Goal: Transaction & Acquisition: Purchase product/service

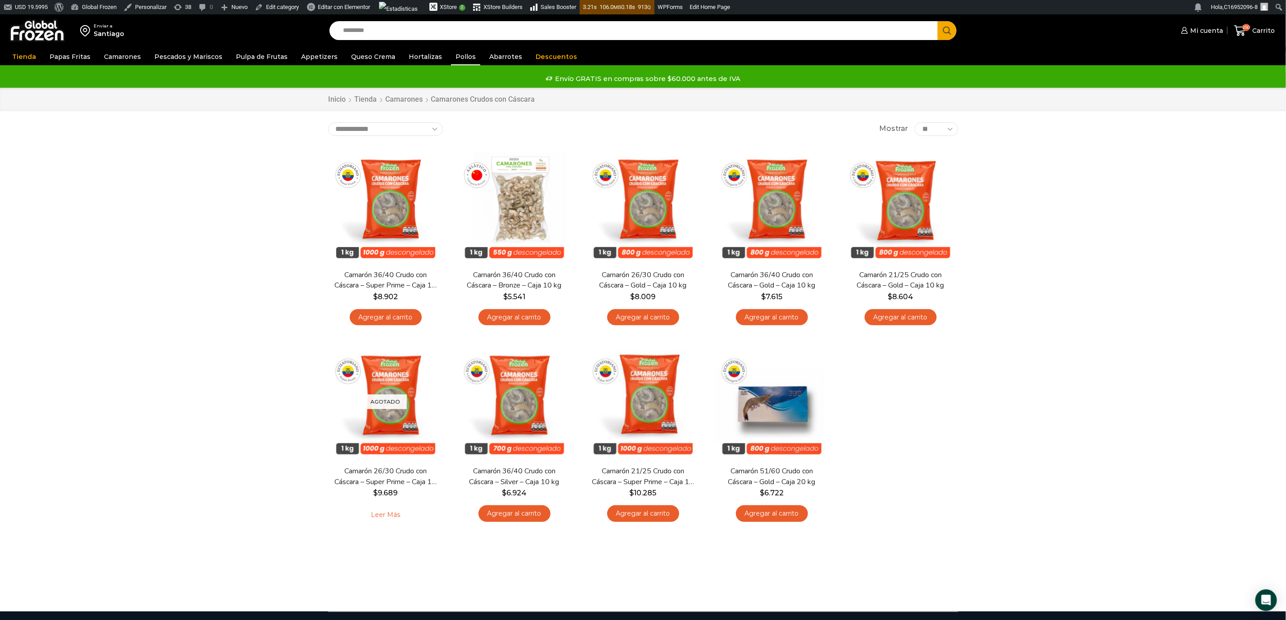
click at [455, 60] on link "Pollos" at bounding box center [465, 56] width 29 height 17
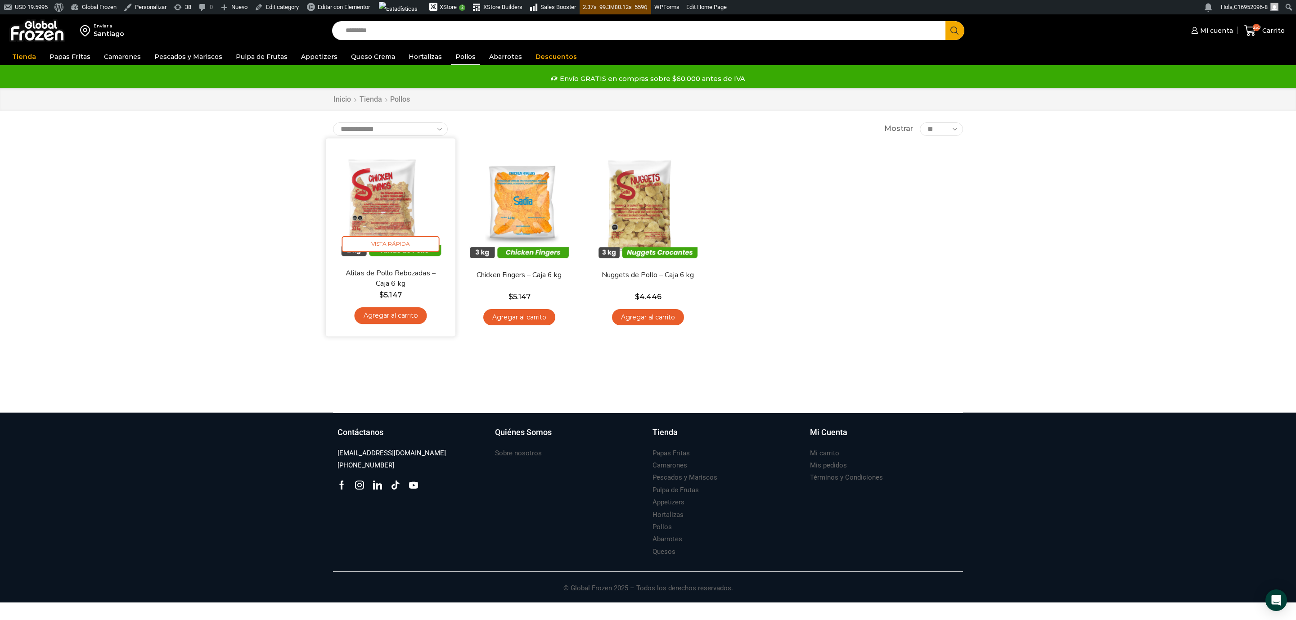
click at [384, 218] on img at bounding box center [391, 203] width 116 height 116
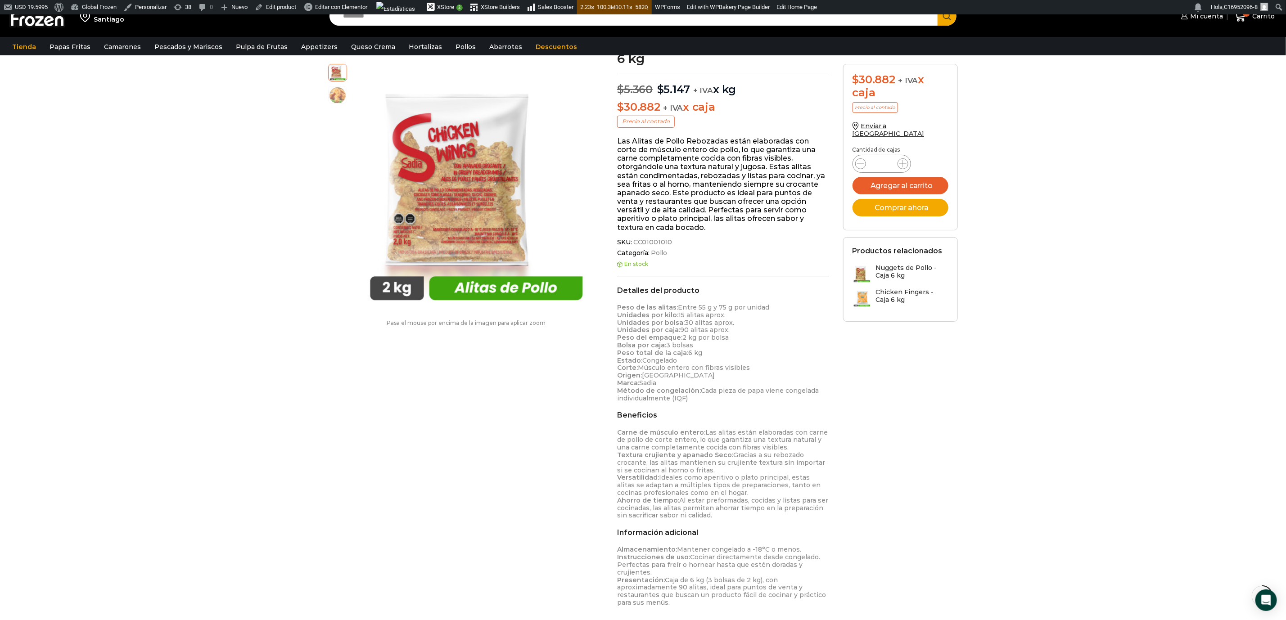
scroll to position [135, 0]
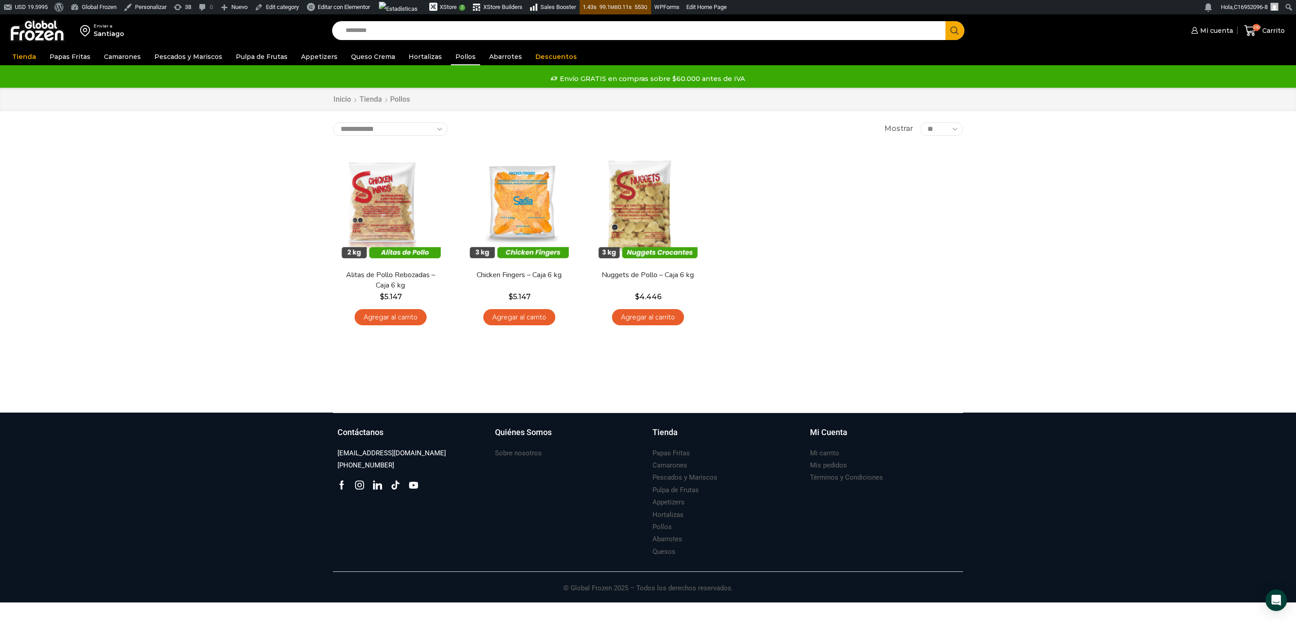
click at [410, 29] on input "Search input" at bounding box center [641, 30] width 600 height 19
click at [310, 60] on link "Appetizers" at bounding box center [319, 56] width 45 height 17
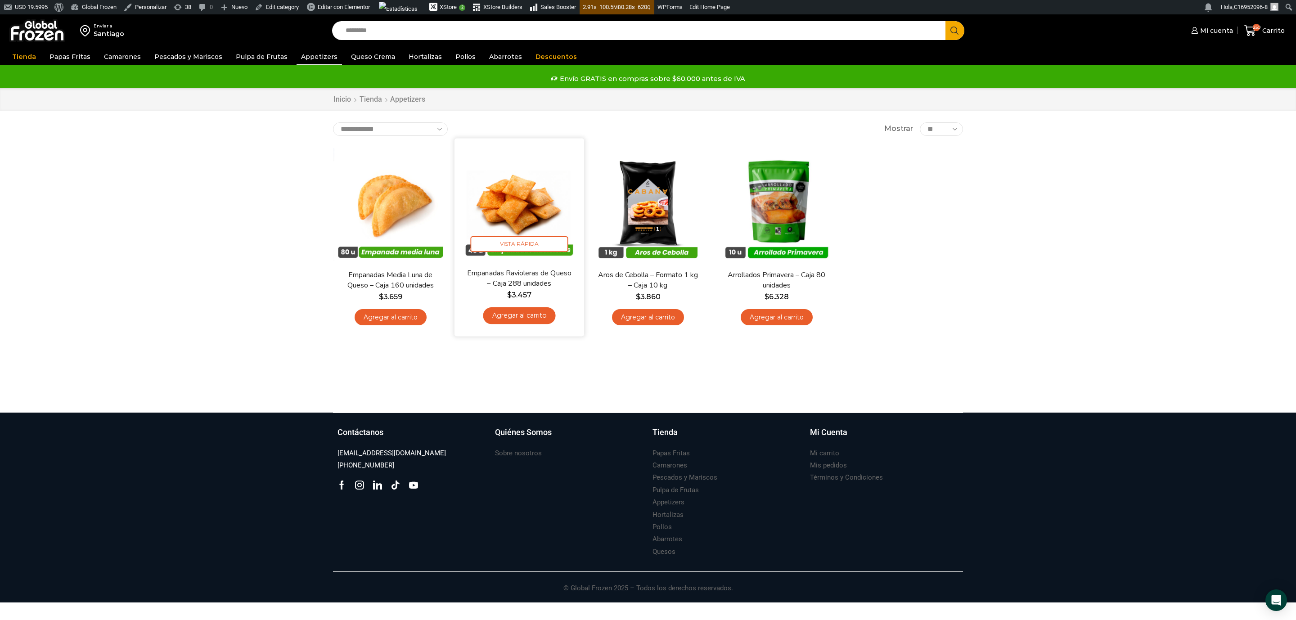
click at [512, 223] on img at bounding box center [519, 203] width 116 height 116
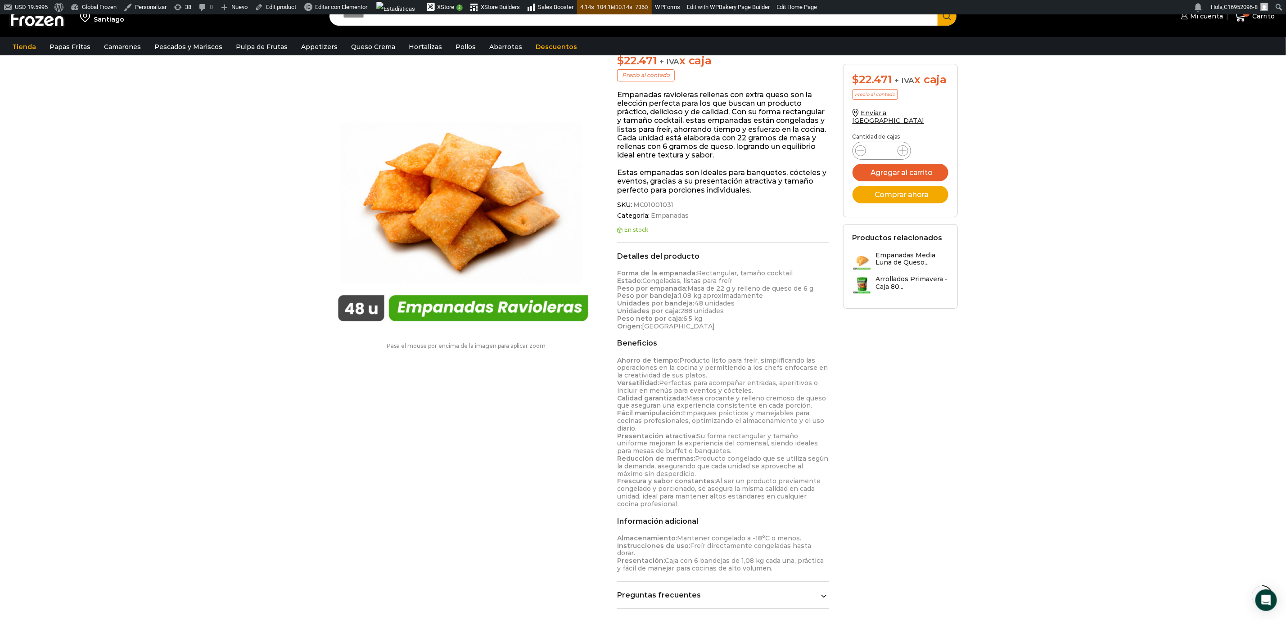
scroll to position [135, 0]
